Goal: Navigation & Orientation: Find specific page/section

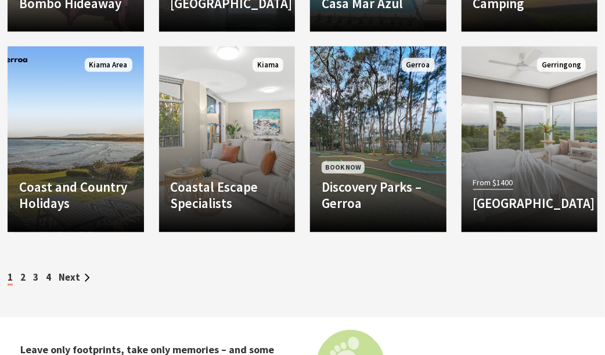
scroll to position [2148, 0]
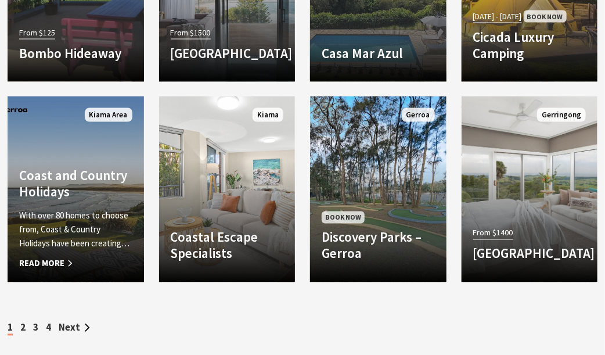
click at [87, 216] on p "With over 80 homes to choose from, Coast & Country Holidays have been creating…" at bounding box center [75, 230] width 113 height 42
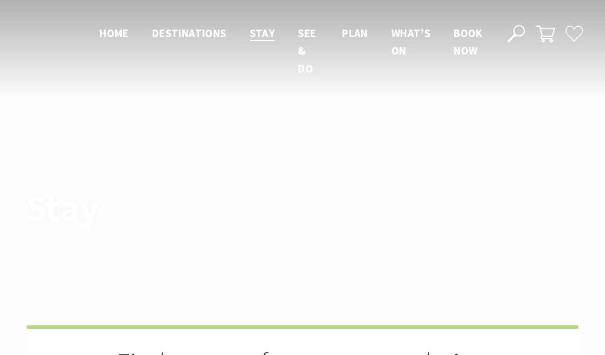
scroll to position [2148, 0]
